Goal: Task Accomplishment & Management: Complete application form

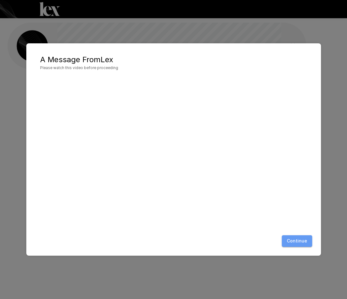
click at [301, 237] on button "Continue" at bounding box center [297, 241] width 30 height 12
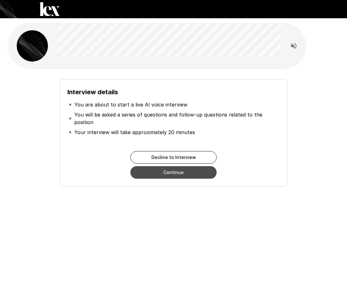
click at [204, 174] on button "Continue" at bounding box center [173, 172] width 86 height 13
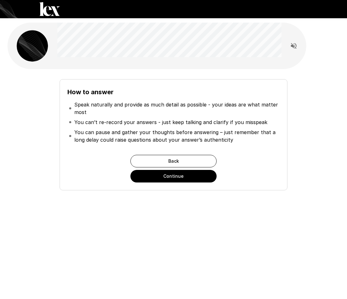
click at [155, 96] on h6 "How to answer" at bounding box center [173, 92] width 213 height 10
click at [144, 128] on li "You can pause and gather your thoughts before answering – just remember that a …" at bounding box center [173, 136] width 213 height 18
click at [171, 129] on p "You can pause and gather your thoughts before answering – just remember that a …" at bounding box center [176, 135] width 205 height 15
click at [197, 122] on p "You can’t re-record your answers - just keep talking and clarify if you misspeak" at bounding box center [170, 122] width 193 height 8
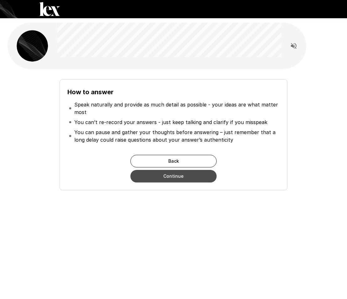
click at [191, 179] on button "Continue" at bounding box center [173, 176] width 86 height 13
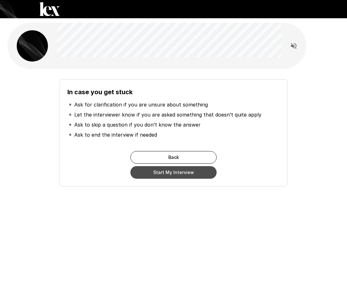
click at [194, 177] on button "Start My Interview" at bounding box center [173, 172] width 86 height 13
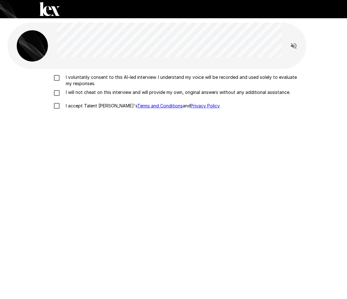
click at [60, 74] on div "I voluntarily consent to this AI-led interview. I understand my voice will be r…" at bounding box center [174, 151] width 332 height 165
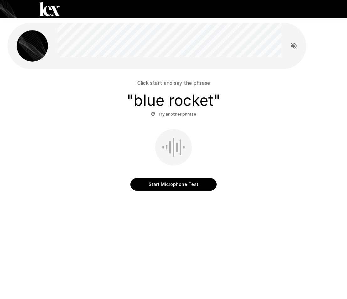
click at [149, 184] on button "Start Microphone Test" at bounding box center [173, 184] width 86 height 13
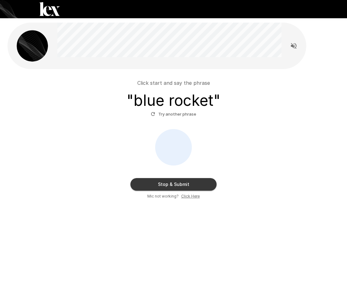
click at [149, 184] on button "Stop & Submit" at bounding box center [173, 184] width 86 height 13
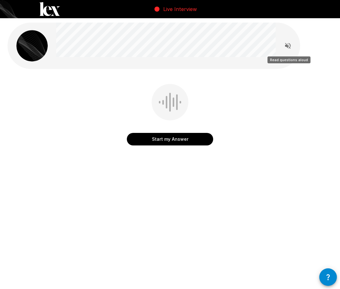
click at [285, 47] on icon "Read questions aloud" at bounding box center [288, 46] width 8 height 8
click at [285, 47] on icon "Stop reading questions aloud" at bounding box center [288, 46] width 8 height 8
click at [191, 143] on button "Start my Answer" at bounding box center [170, 139] width 86 height 13
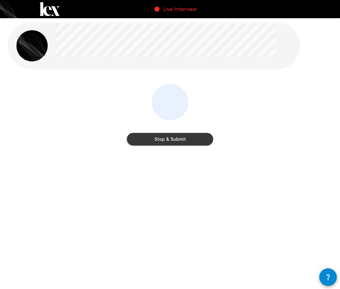
click at [175, 142] on button "Stop & Submit" at bounding box center [170, 139] width 86 height 13
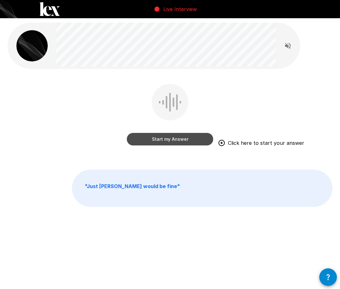
click at [170, 135] on button "Start my Answer" at bounding box center [170, 139] width 86 height 13
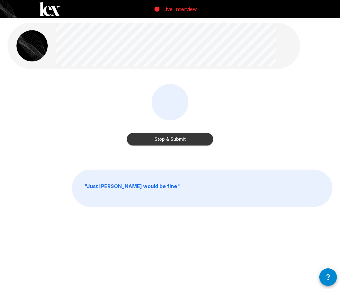
click at [198, 141] on button "Stop & Submit" at bounding box center [170, 139] width 86 height 13
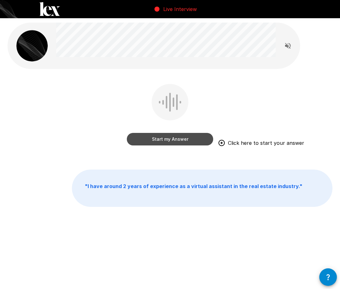
click at [166, 143] on button "Start my Answer" at bounding box center [170, 139] width 86 height 13
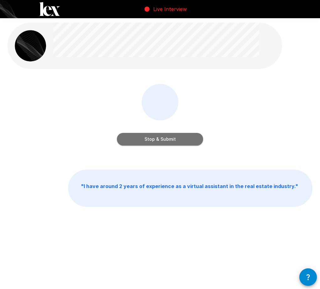
click at [160, 141] on button "Stop & Submit" at bounding box center [160, 139] width 86 height 13
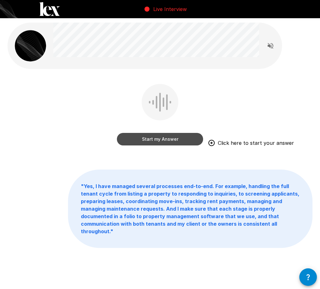
click at [175, 139] on button "Start my Answer" at bounding box center [160, 139] width 86 height 13
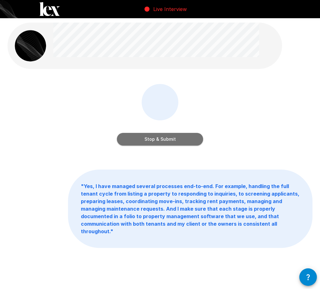
click at [175, 139] on button "Stop & Submit" at bounding box center [160, 139] width 86 height 13
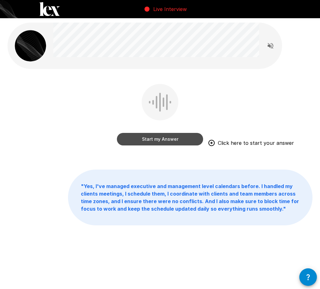
click at [172, 138] on button "Start my Answer" at bounding box center [160, 139] width 86 height 13
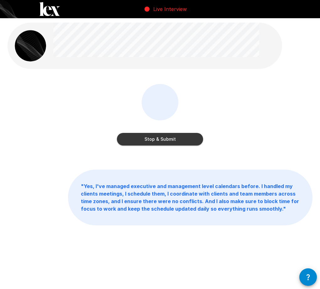
click at [171, 140] on button "Stop & Submit" at bounding box center [160, 139] width 86 height 13
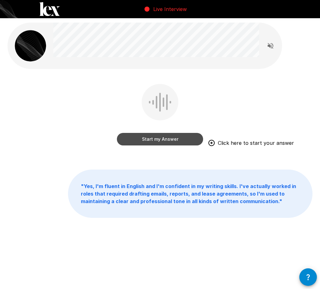
click at [130, 143] on button "Start my Answer" at bounding box center [160, 139] width 86 height 13
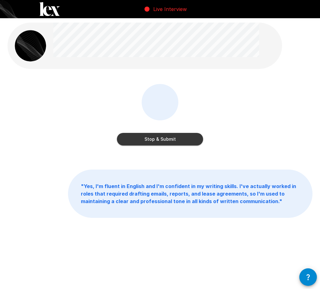
click at [196, 141] on button "Stop & Submit" at bounding box center [160, 139] width 86 height 13
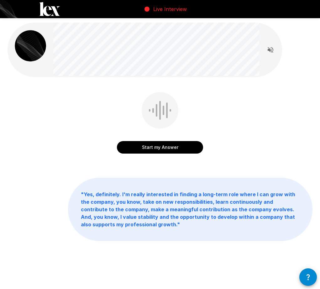
click at [68, 195] on div "" Yes, definitely. I'm really interested in finding a long-term role where I ca…" at bounding box center [160, 209] width 305 height 63
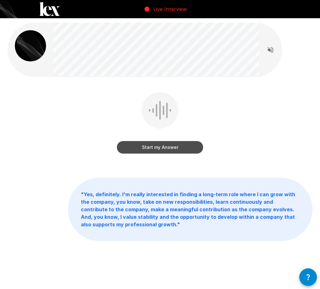
click at [149, 152] on button "Start my Answer" at bounding box center [160, 147] width 86 height 13
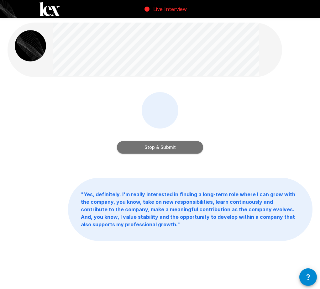
click at [173, 152] on button "Stop & Submit" at bounding box center [160, 147] width 86 height 13
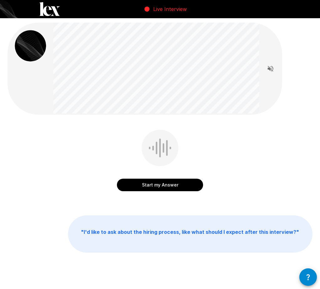
click at [171, 183] on button "Start my Answer" at bounding box center [160, 185] width 86 height 13
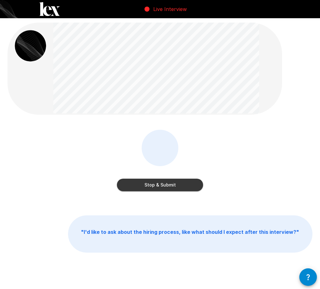
click at [171, 183] on button "Stop & Submit" at bounding box center [160, 185] width 86 height 13
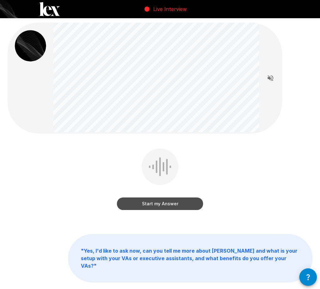
click at [159, 202] on button "Start my Answer" at bounding box center [160, 204] width 86 height 13
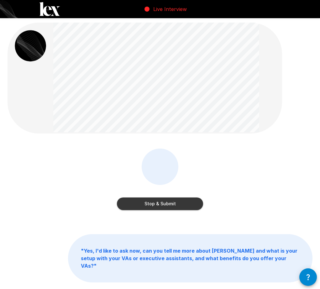
click at [159, 202] on button "Stop & Submit" at bounding box center [160, 204] width 86 height 13
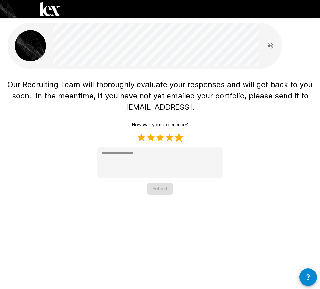
click at [178, 137] on label "5 Stars" at bounding box center [178, 137] width 9 height 9
type textarea "*"
click at [162, 192] on button "Submit" at bounding box center [159, 189] width 25 height 12
